Goal: Information Seeking & Learning: Understand process/instructions

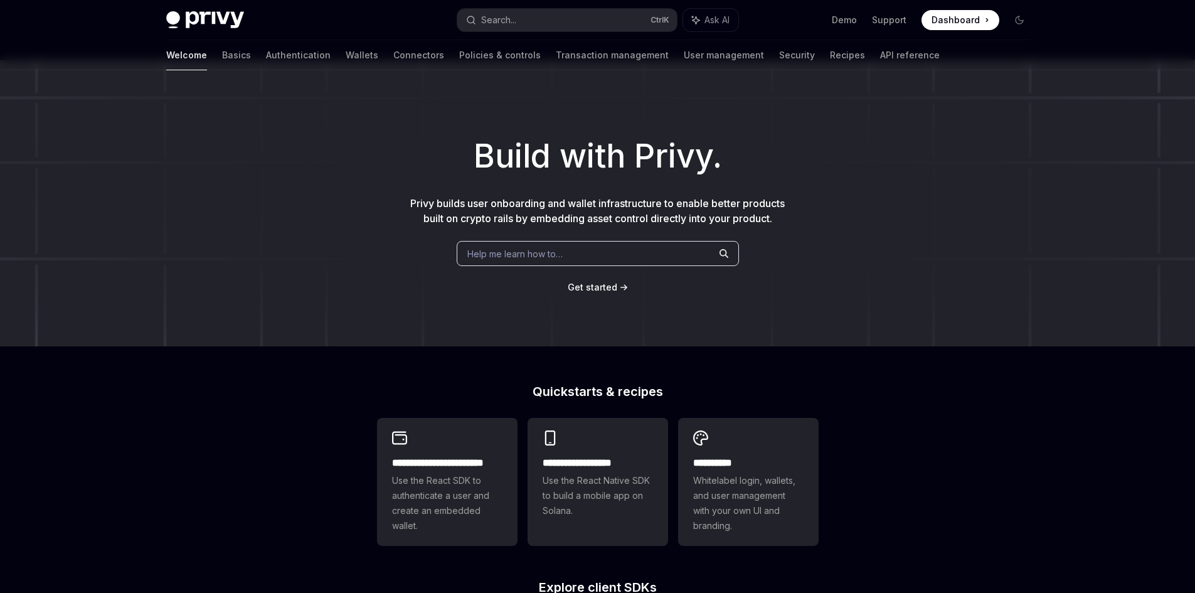
scroll to position [3, 0]
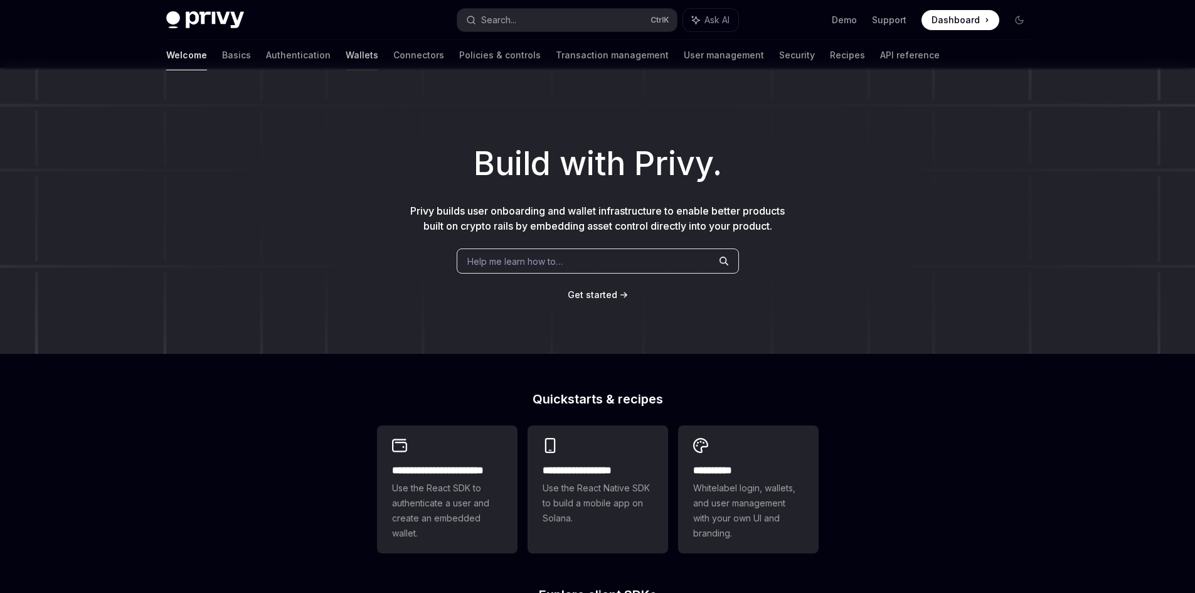
click at [346, 63] on link "Wallets" at bounding box center [362, 55] width 33 height 30
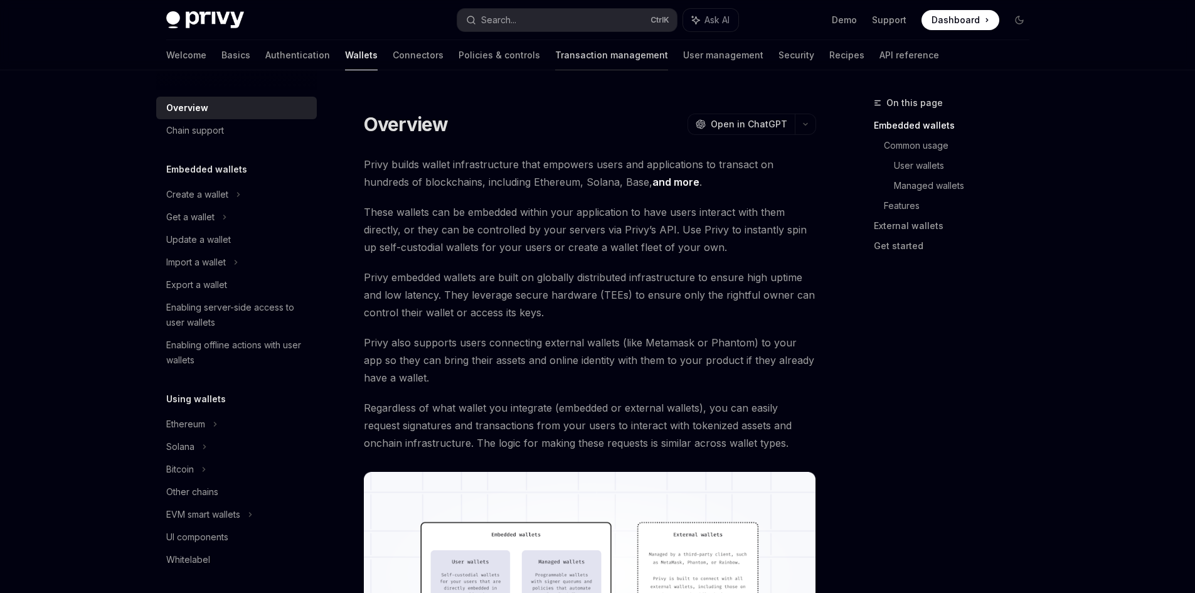
click at [555, 62] on link "Transaction management" at bounding box center [611, 55] width 113 height 30
type textarea "*"
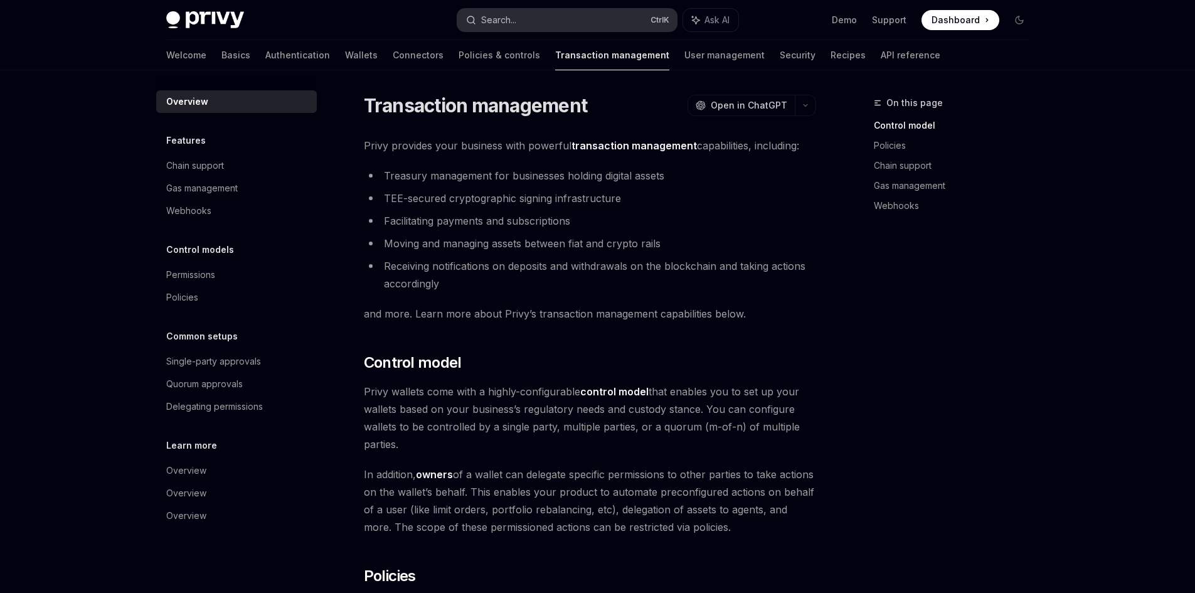
click at [521, 14] on button "Search... Ctrl K" at bounding box center [567, 20] width 220 height 23
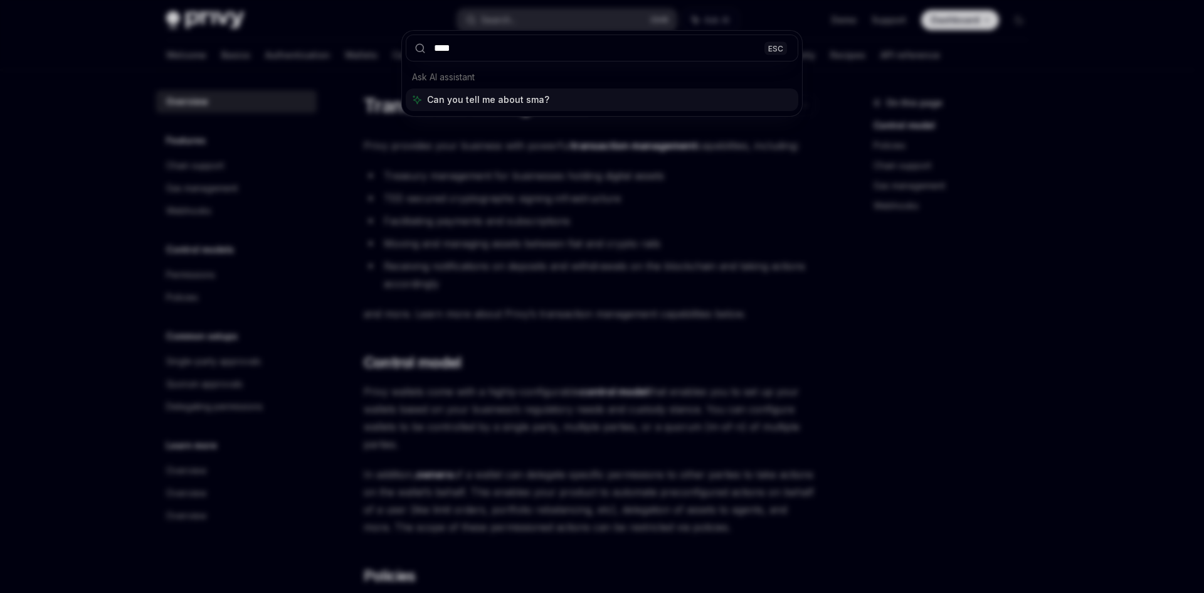
type input "*****"
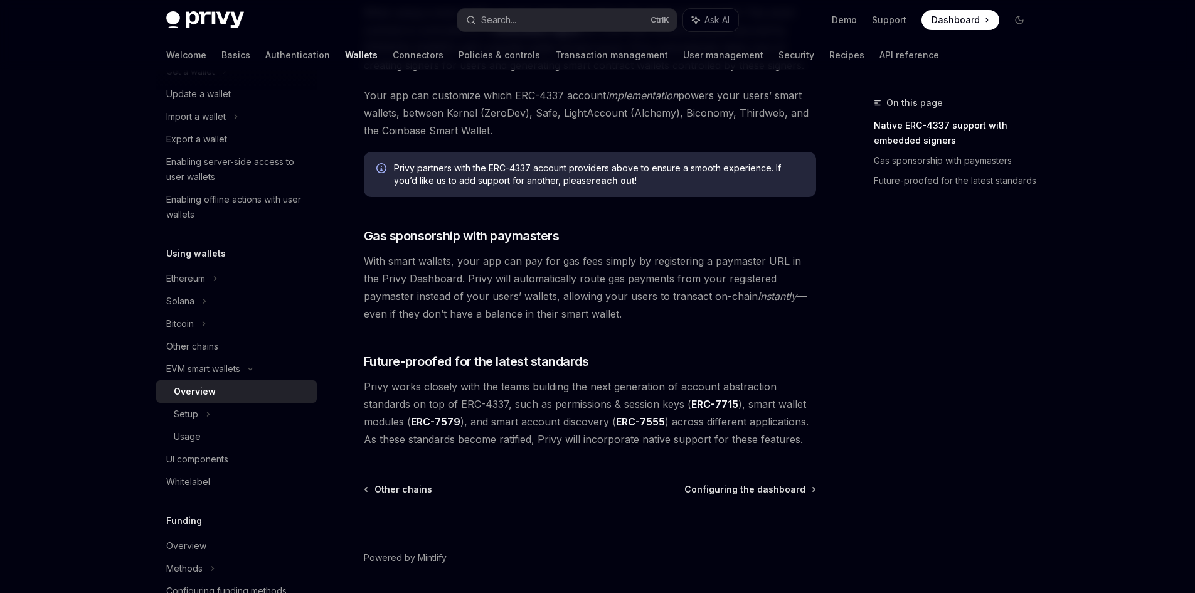
scroll to position [867, 0]
drag, startPoint x: 402, startPoint y: 255, endPoint x: 658, endPoint y: 309, distance: 261.5
click at [658, 309] on span "With smart wallets, your app can pay for gas fees simply by registering a payma…" at bounding box center [590, 285] width 452 height 70
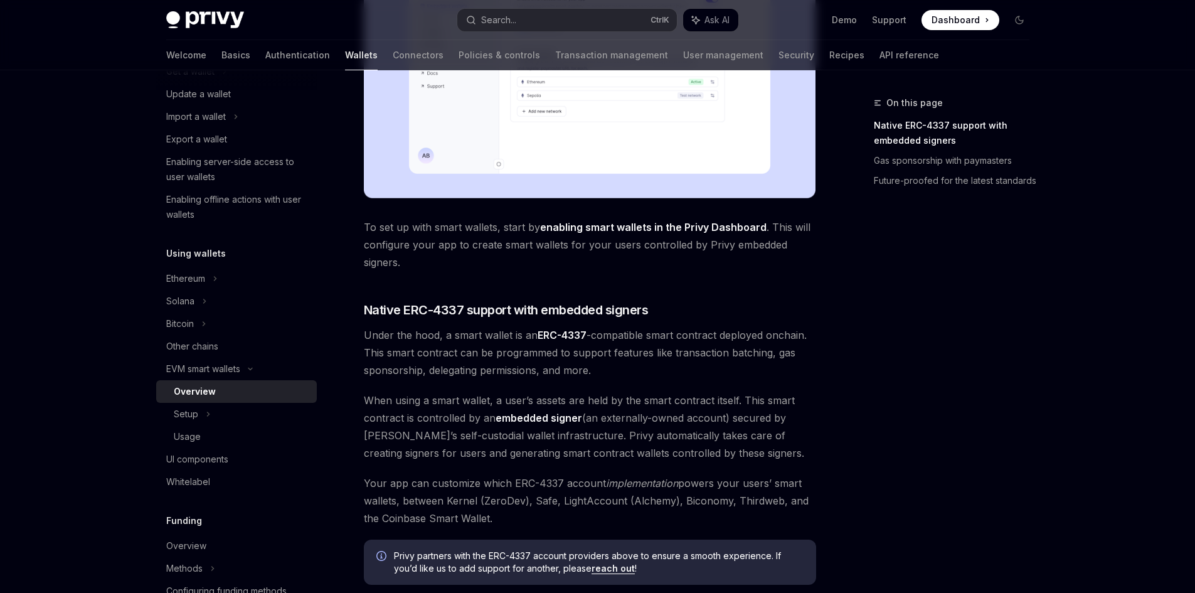
scroll to position [581, 0]
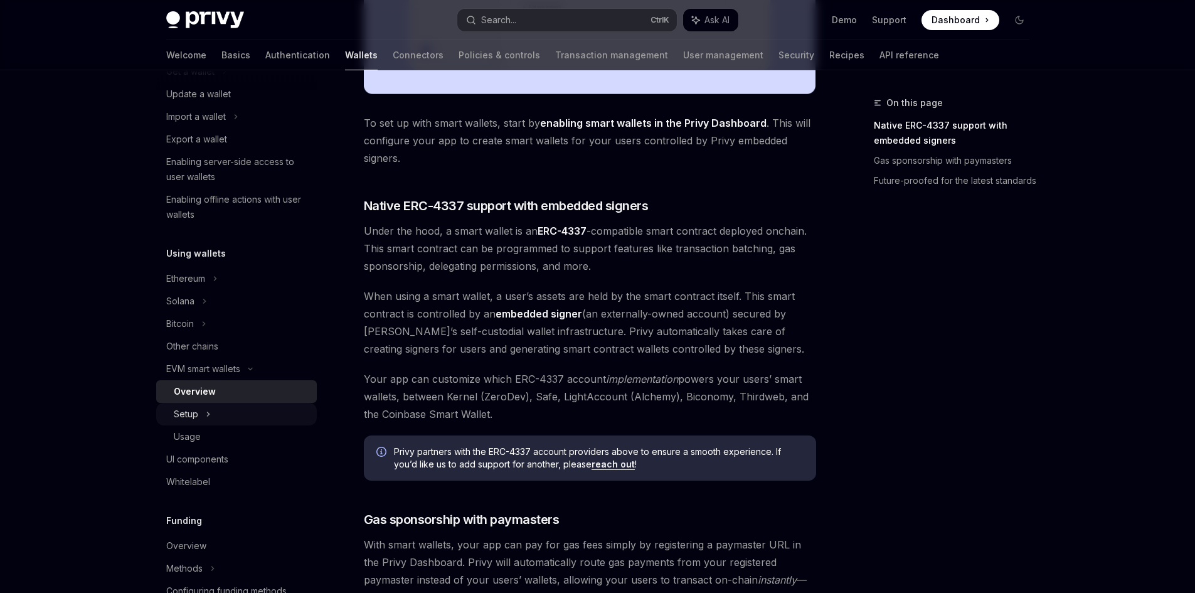
click at [218, 413] on div "Setup" at bounding box center [236, 414] width 161 height 23
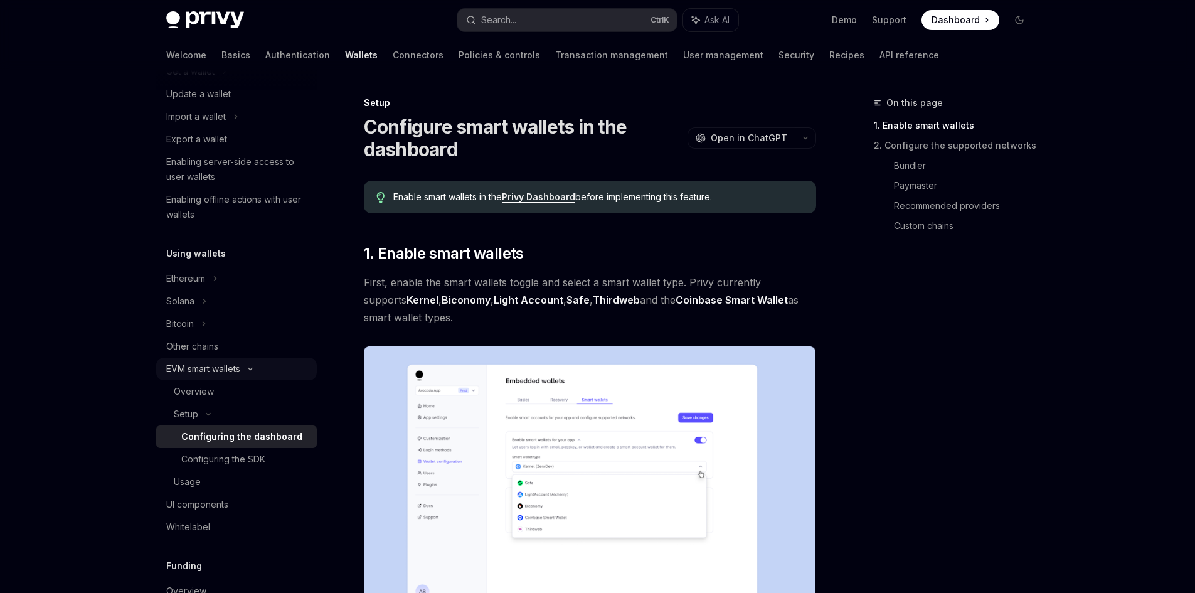
click at [246, 370] on icon at bounding box center [250, 368] width 15 height 5
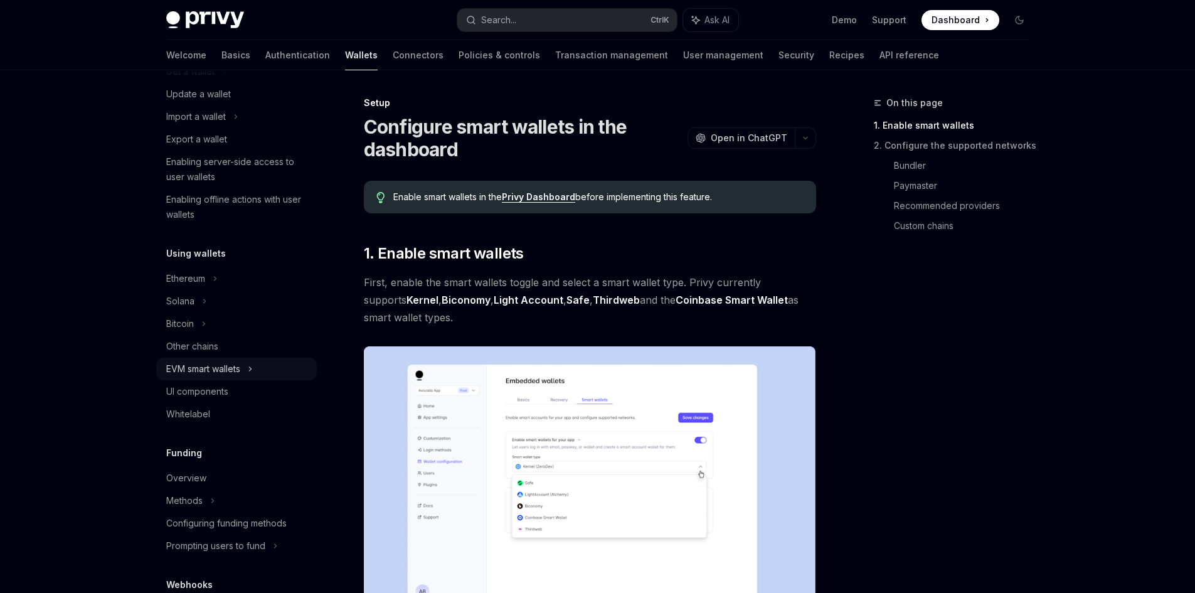
click at [245, 373] on div "EVM smart wallets" at bounding box center [236, 368] width 161 height 23
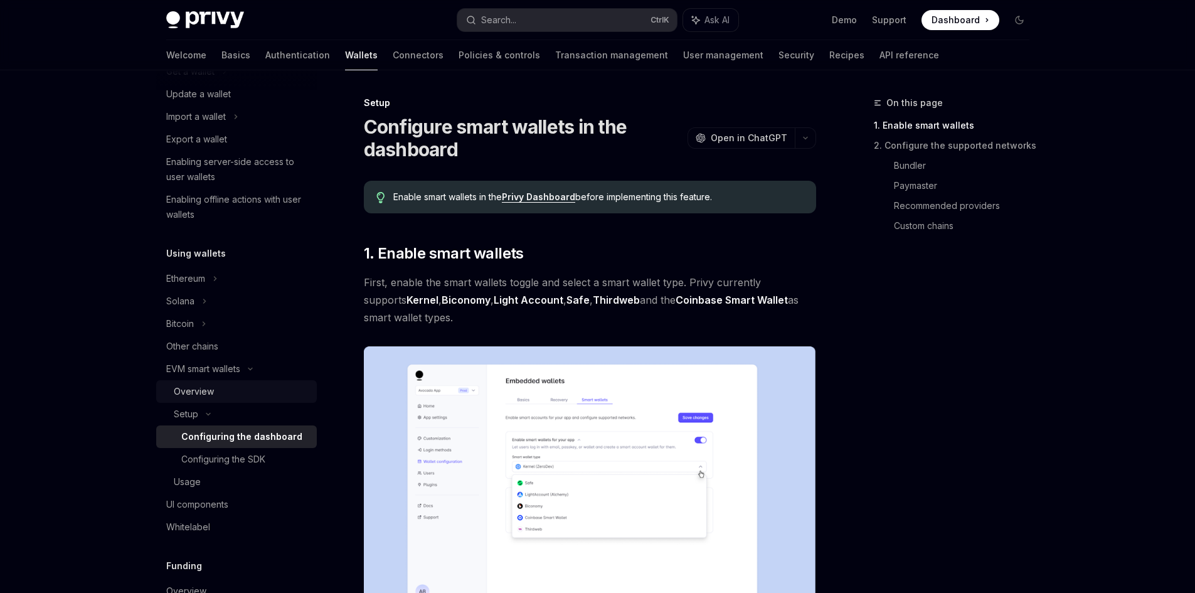
click at [245, 392] on div "Overview" at bounding box center [241, 391] width 135 height 15
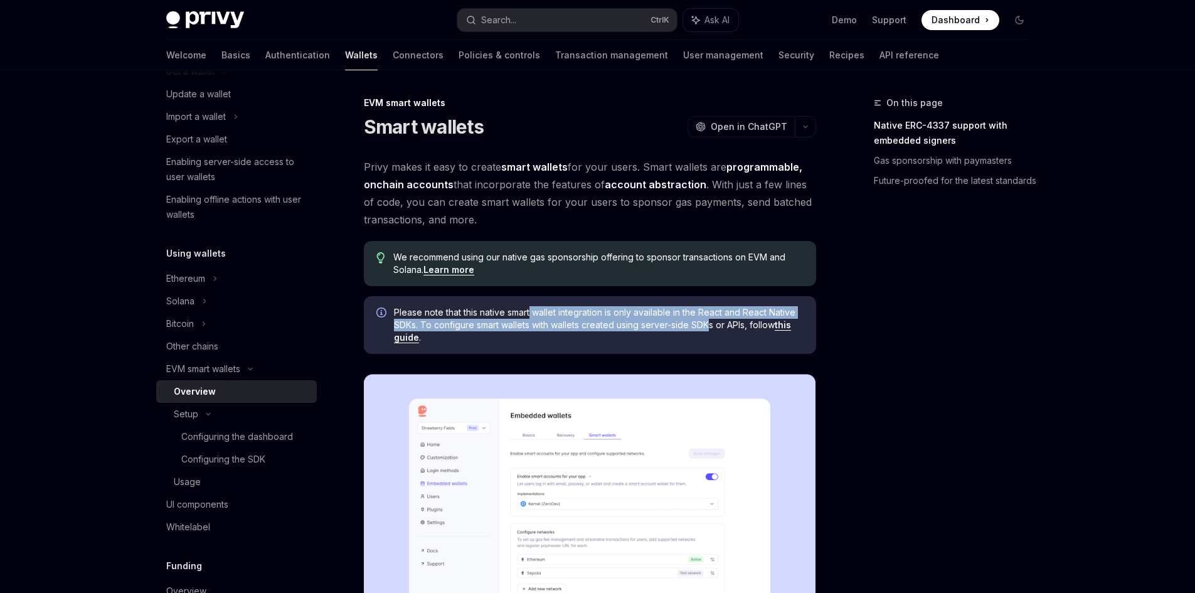
drag, startPoint x: 532, startPoint y: 312, endPoint x: 711, endPoint y: 326, distance: 179.9
click at [711, 326] on span "Please note that this native smart wallet integration is only available in the …" at bounding box center [599, 325] width 410 height 38
click at [643, 329] on span "Please note that this native smart wallet integration is only available in the …" at bounding box center [599, 325] width 410 height 38
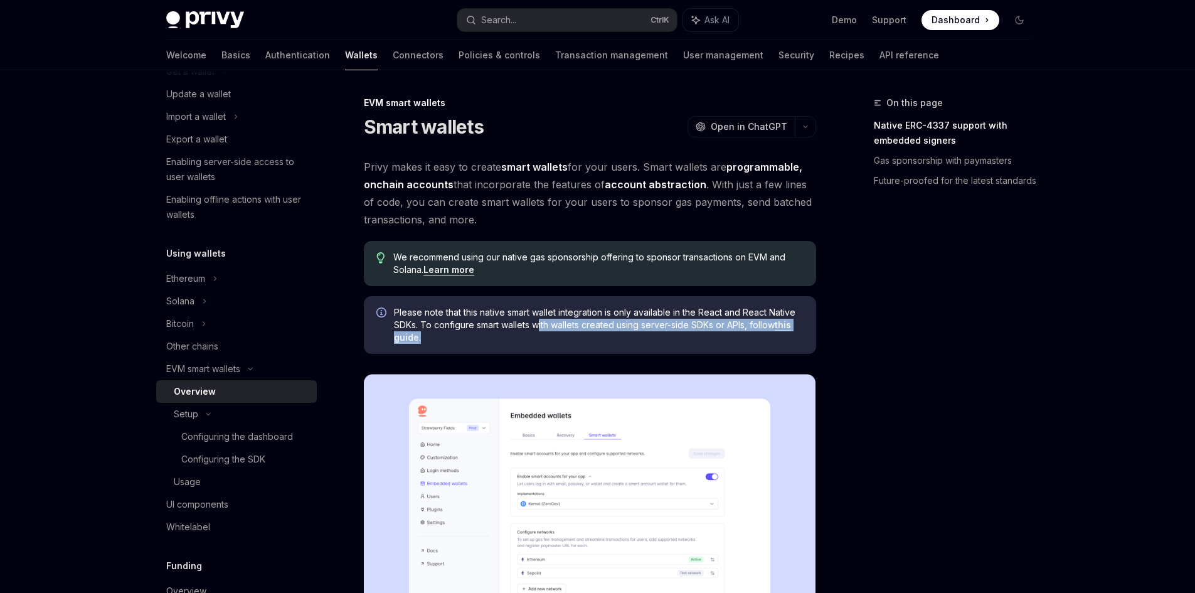
drag, startPoint x: 541, startPoint y: 320, endPoint x: 692, endPoint y: 333, distance: 151.7
click at [692, 333] on span "Please note that this native smart wallet integration is only available in the …" at bounding box center [599, 325] width 410 height 38
drag, startPoint x: 590, startPoint y: 324, endPoint x: 686, endPoint y: 322, distance: 96.0
click at [686, 322] on span "Please note that this native smart wallet integration is only available in the …" at bounding box center [599, 325] width 410 height 38
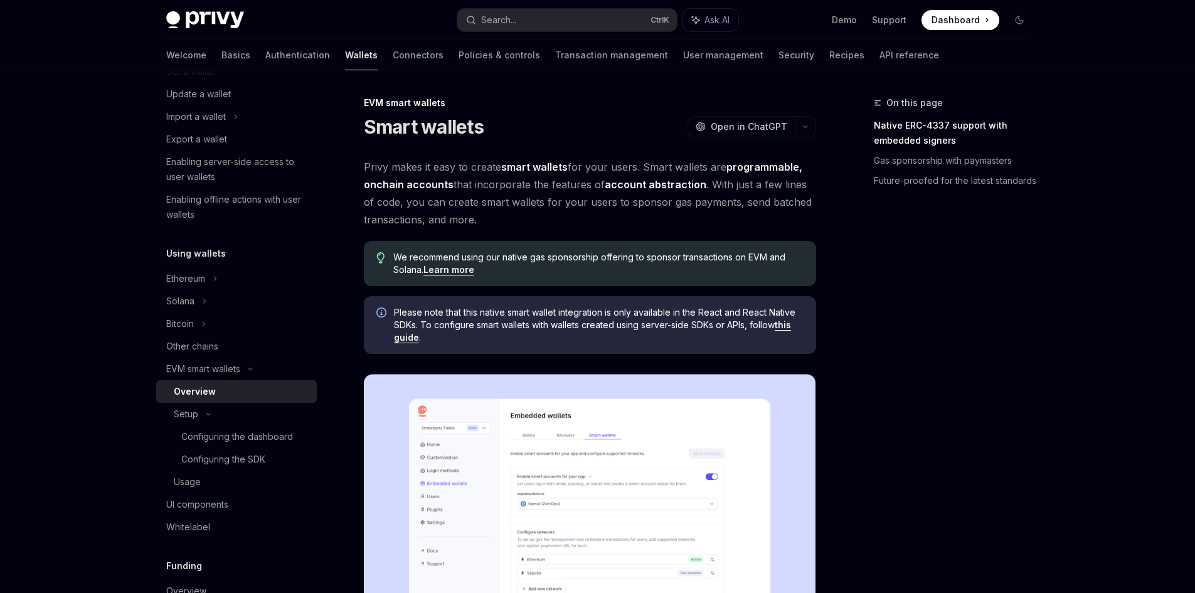
click at [726, 329] on span "Please note that this native smart wallet integration is only available in the …" at bounding box center [599, 325] width 410 height 38
click at [790, 321] on link "this guide" at bounding box center [592, 331] width 397 height 24
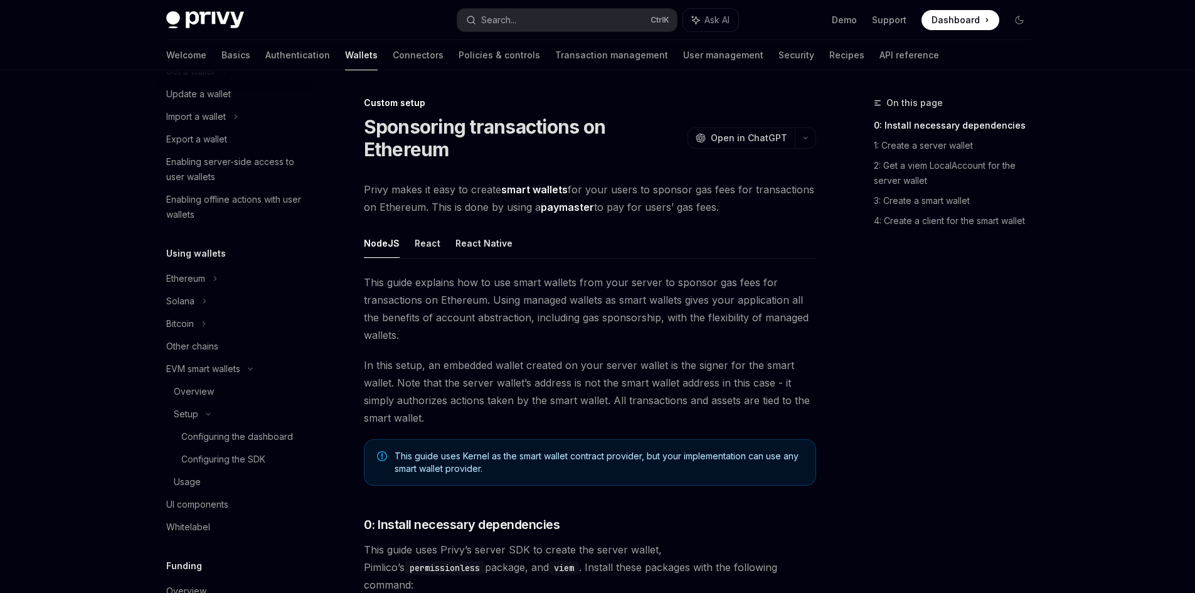
scroll to position [673, 0]
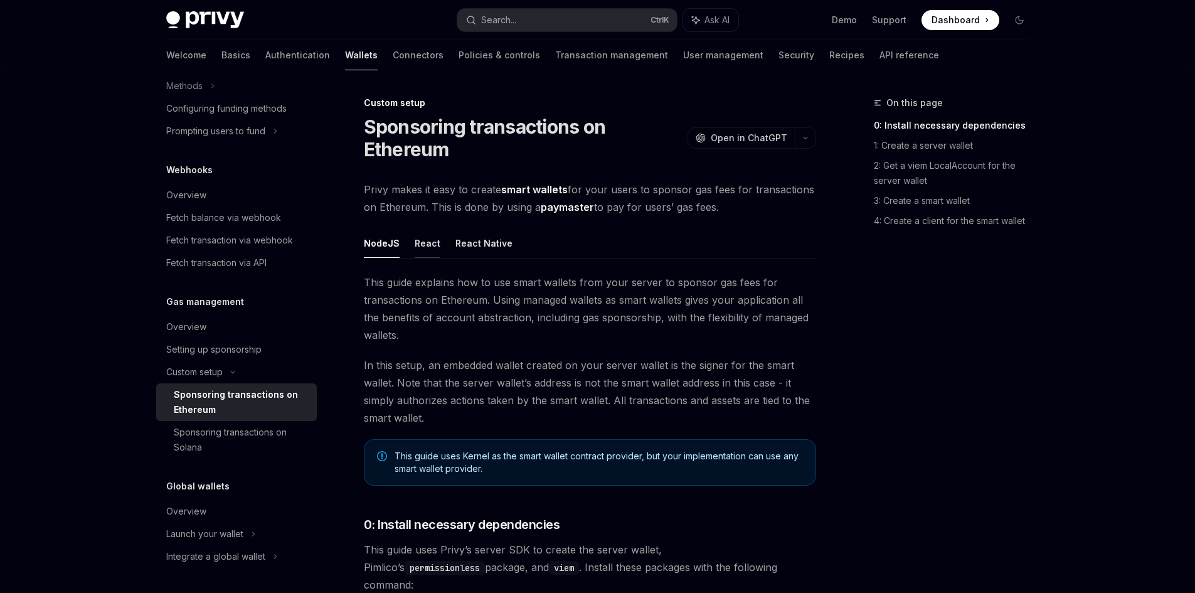
click at [433, 248] on button "React" at bounding box center [428, 242] width 26 height 29
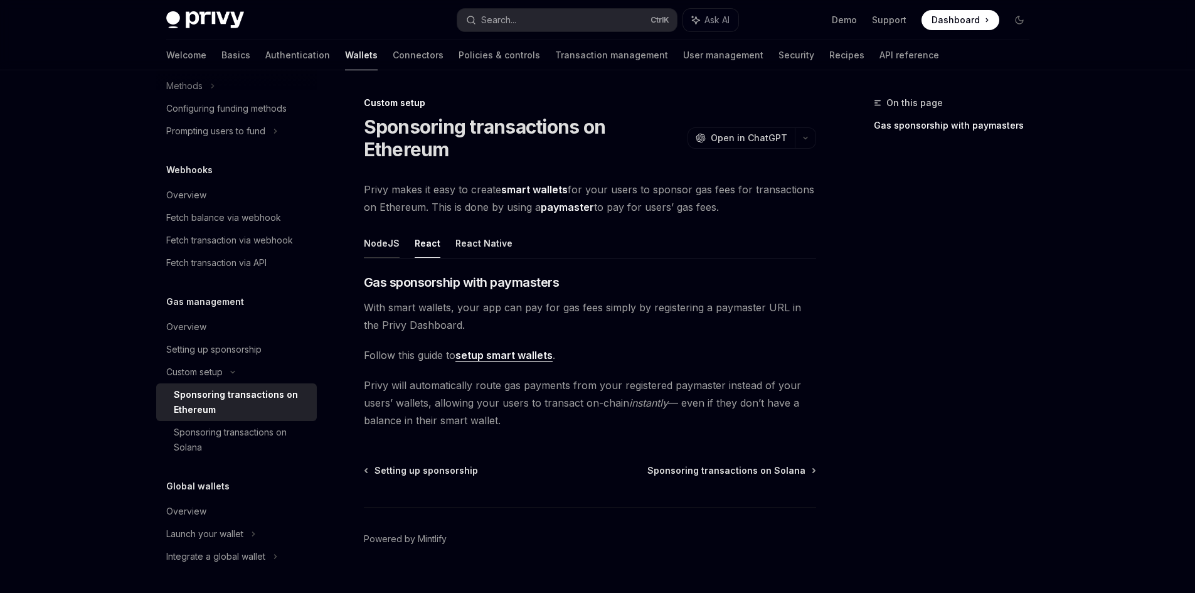
drag, startPoint x: 376, startPoint y: 243, endPoint x: 370, endPoint y: 243, distance: 6.3
click at [370, 243] on button "NodeJS" at bounding box center [382, 242] width 36 height 29
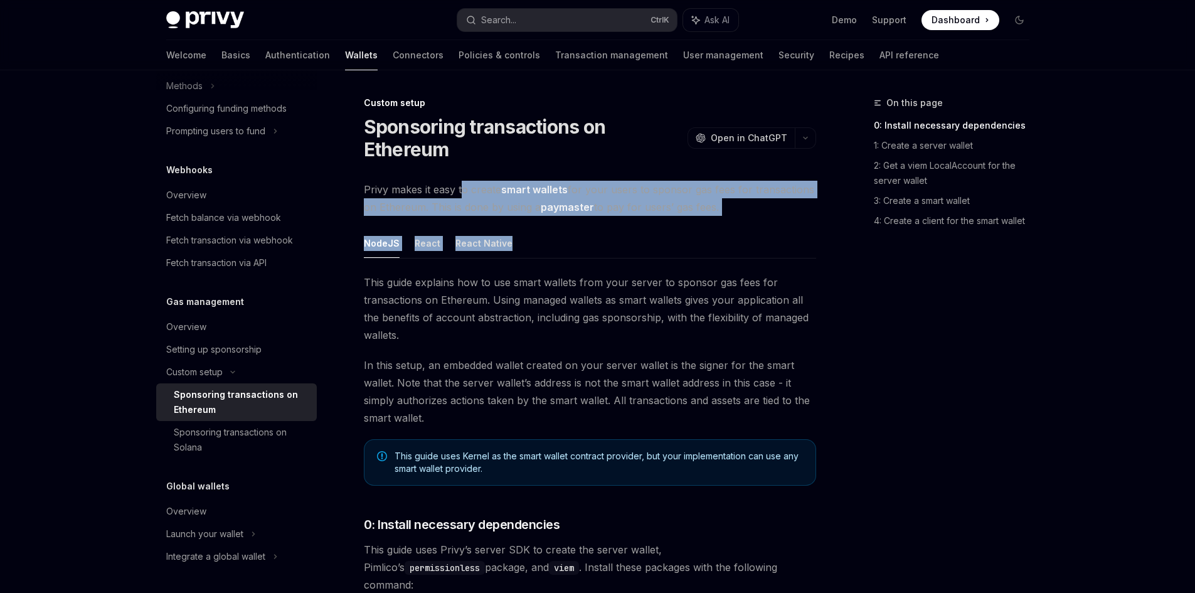
drag, startPoint x: 460, startPoint y: 188, endPoint x: 747, endPoint y: 224, distance: 288.9
click at [780, 242] on ul "NodeJS React React Native" at bounding box center [590, 243] width 452 height 30
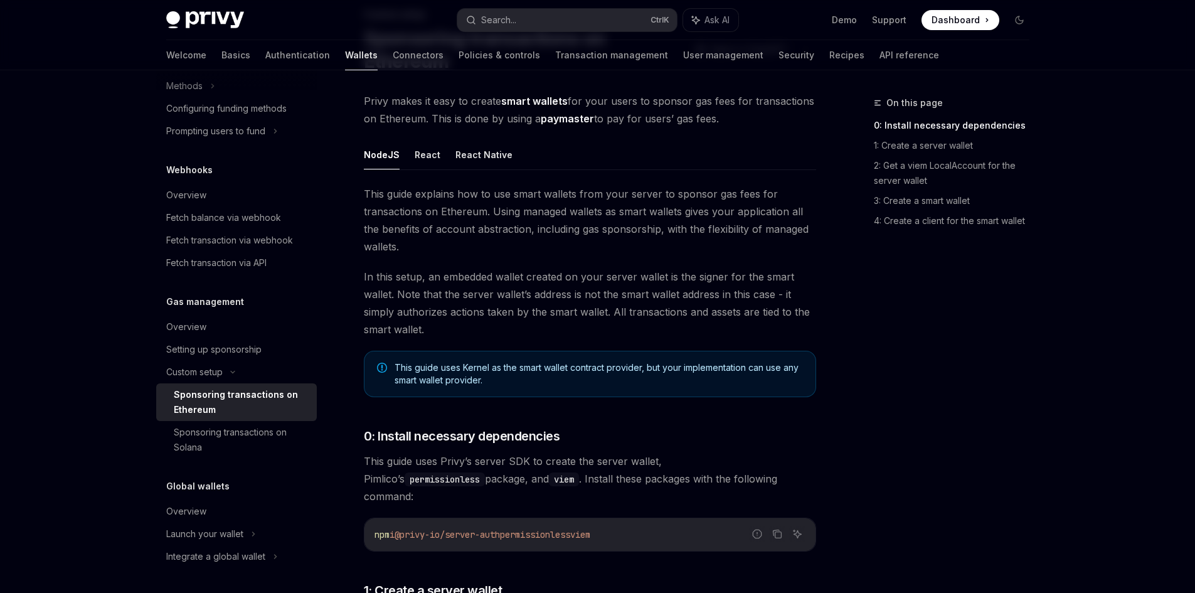
scroll to position [92, 0]
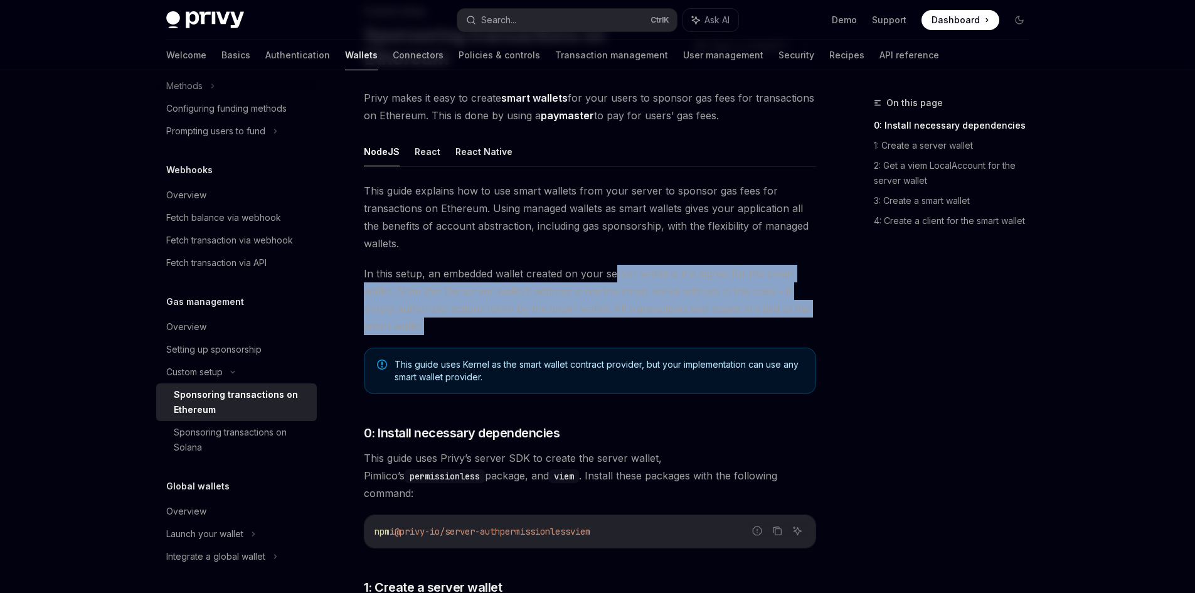
drag, startPoint x: 617, startPoint y: 270, endPoint x: 805, endPoint y: 318, distance: 194.9
click at [805, 318] on span "In this setup, an embedded wallet created on your server wallet is the signer f…" at bounding box center [590, 300] width 452 height 70
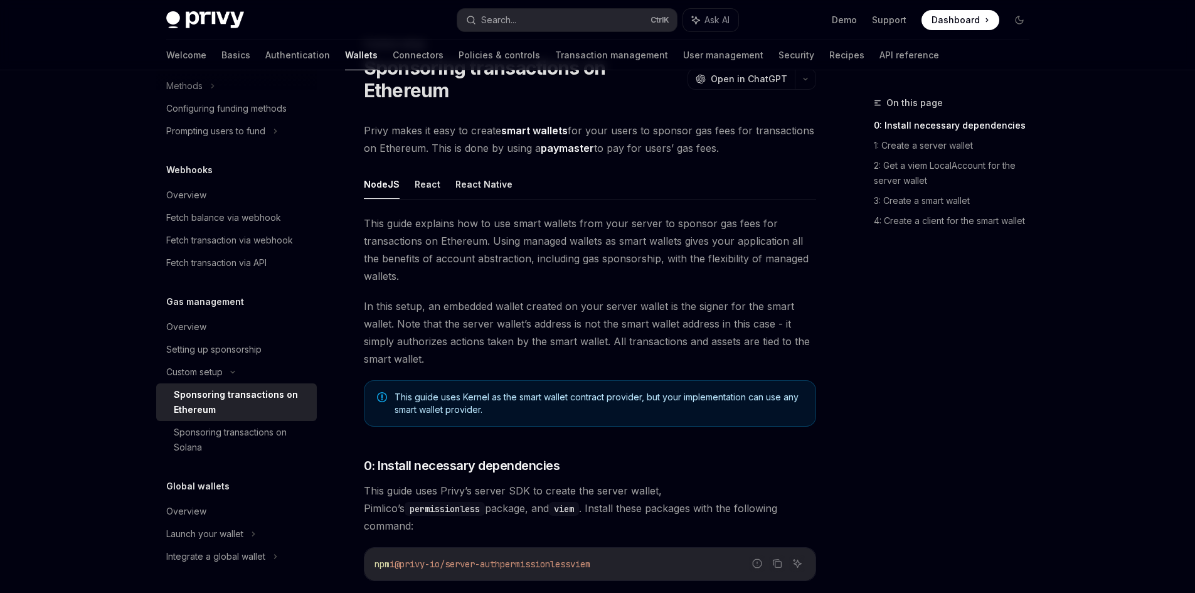
scroll to position [0, 0]
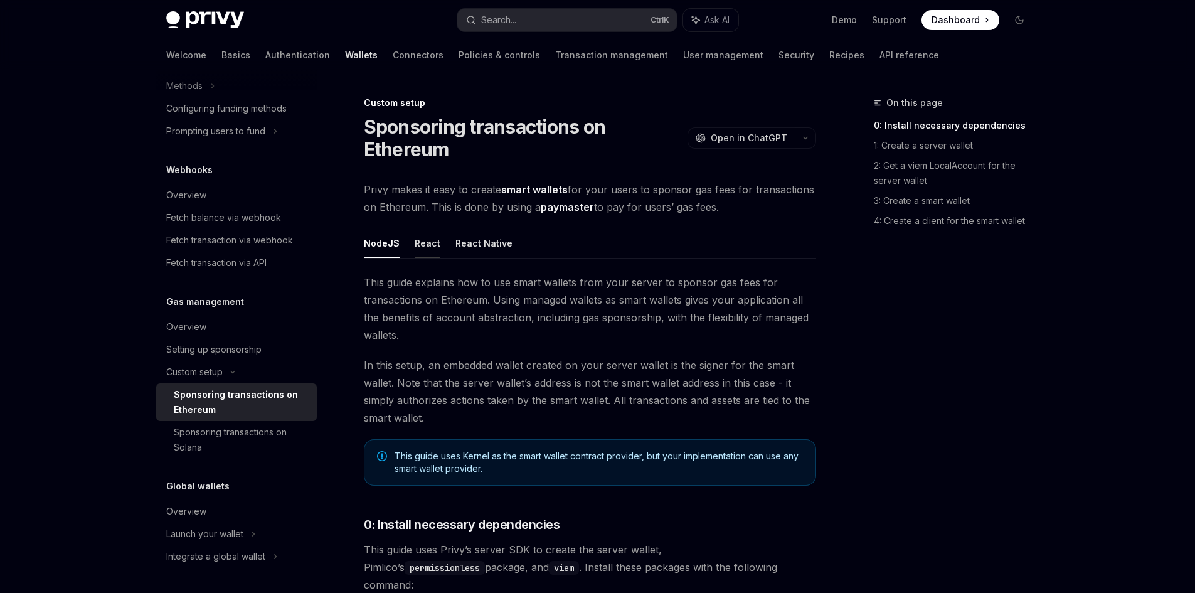
click at [434, 245] on button "React" at bounding box center [428, 242] width 26 height 29
type textarea "*"
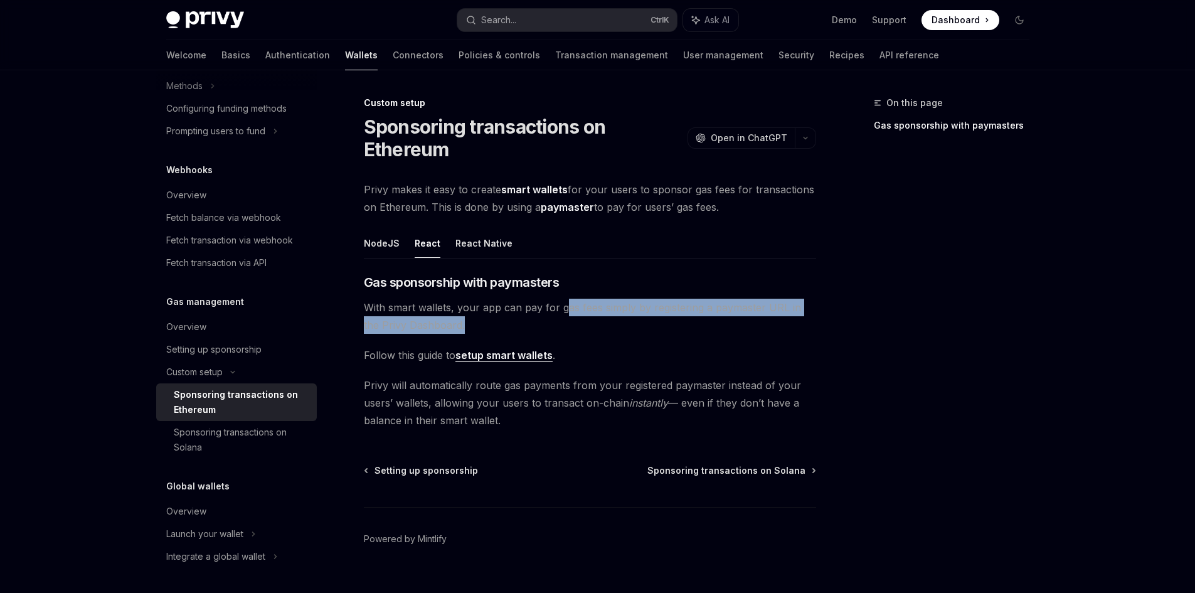
drag, startPoint x: 564, startPoint y: 309, endPoint x: 749, endPoint y: 321, distance: 185.4
click at [749, 321] on span "With smart wallets, your app can pay for gas fees simply by registering a payma…" at bounding box center [590, 316] width 452 height 35
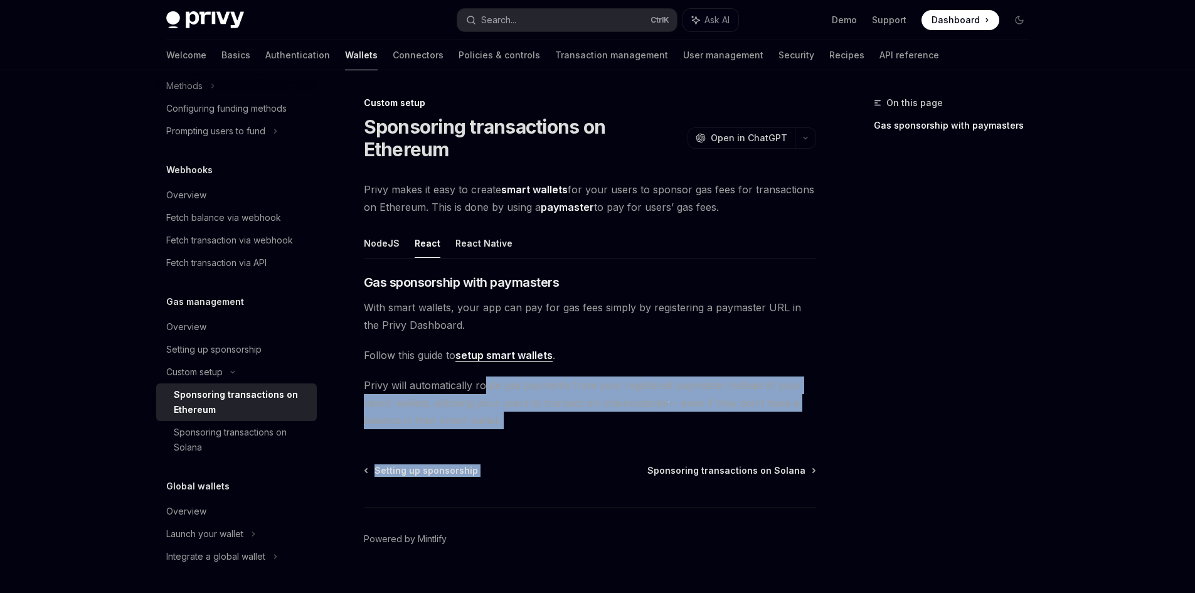
drag, startPoint x: 483, startPoint y: 386, endPoint x: 635, endPoint y: 432, distance: 158.5
click at [635, 432] on div "Custom setup Sponsoring transactions on Ethereum OpenAI Open in ChatGPT OpenAI …" at bounding box center [472, 355] width 692 height 520
click at [675, 370] on div "​ Gas sponsorship with paymasters With smart wallets, your app can pay for gas …" at bounding box center [590, 351] width 452 height 156
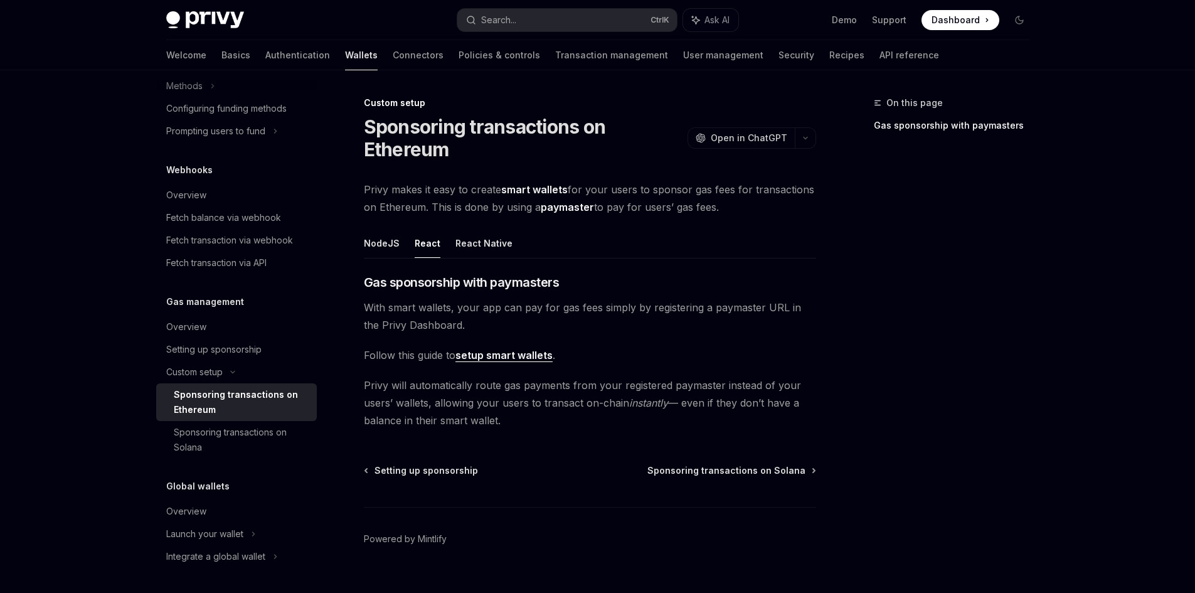
drag, startPoint x: 447, startPoint y: 386, endPoint x: 605, endPoint y: 426, distance: 163.7
click at [605, 426] on span "Privy will automatically route gas payments from your registered paymaster inst…" at bounding box center [590, 402] width 452 height 53
click at [669, 377] on span "Privy will automatically route gas payments from your registered paymaster inst…" at bounding box center [590, 402] width 452 height 53
